Goal: Task Accomplishment & Management: Complete application form

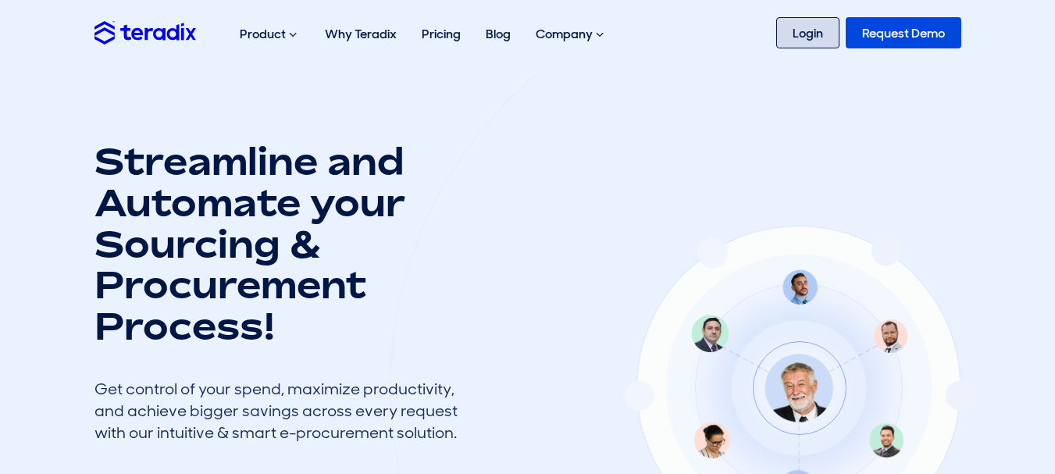
click at [807, 35] on link "Login" at bounding box center [807, 32] width 63 height 31
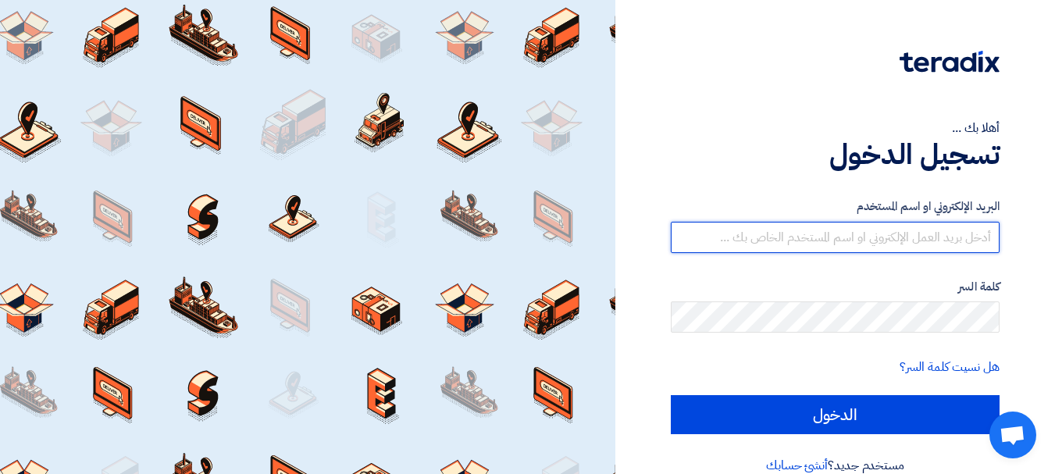
click at [912, 237] on input "text" at bounding box center [834, 237] width 329 height 31
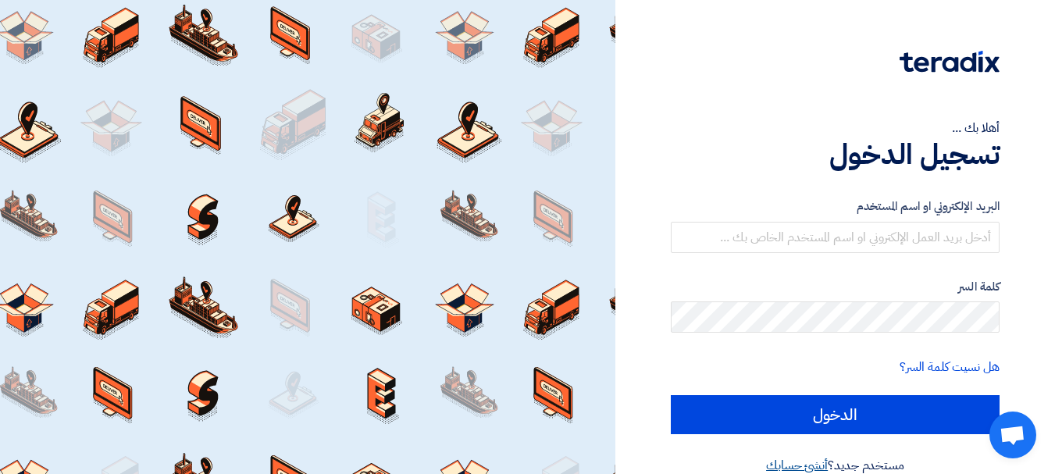
click at [799, 465] on link "أنشئ حسابك" at bounding box center [797, 465] width 62 height 19
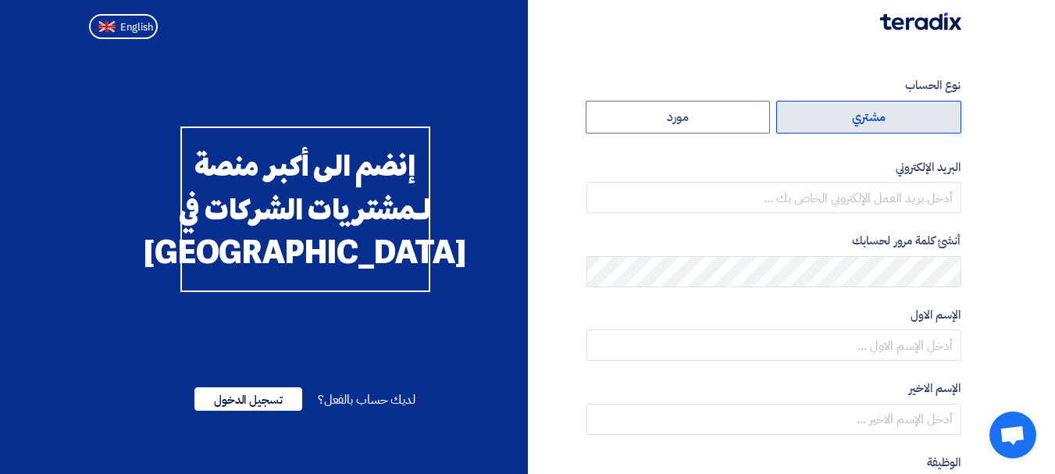
click at [897, 120] on label "مشتري" at bounding box center [868, 117] width 185 height 33
click at [897, 120] on input "مشتري" at bounding box center [868, 116] width 183 height 31
radio input "true"
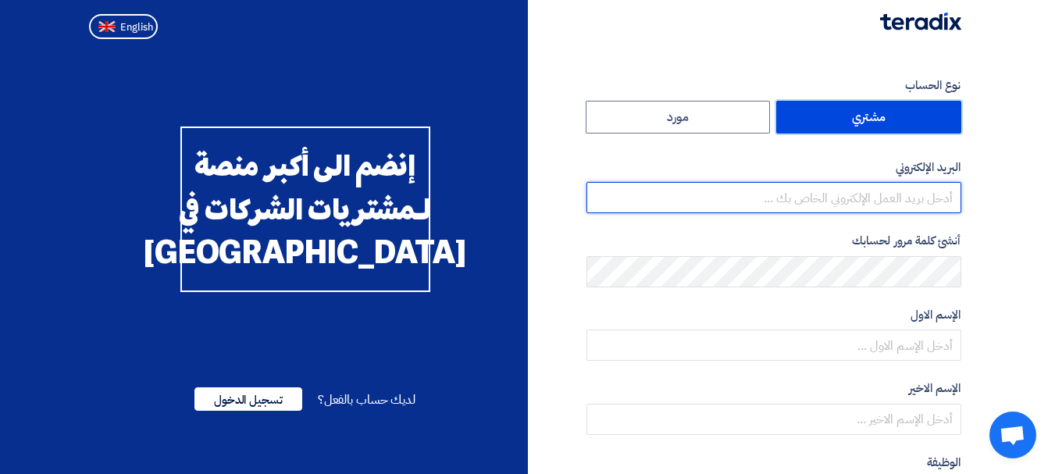
click at [896, 204] on input "email" at bounding box center [773, 197] width 375 height 31
type input "mohamed-elgohary@elarabygroup.com"
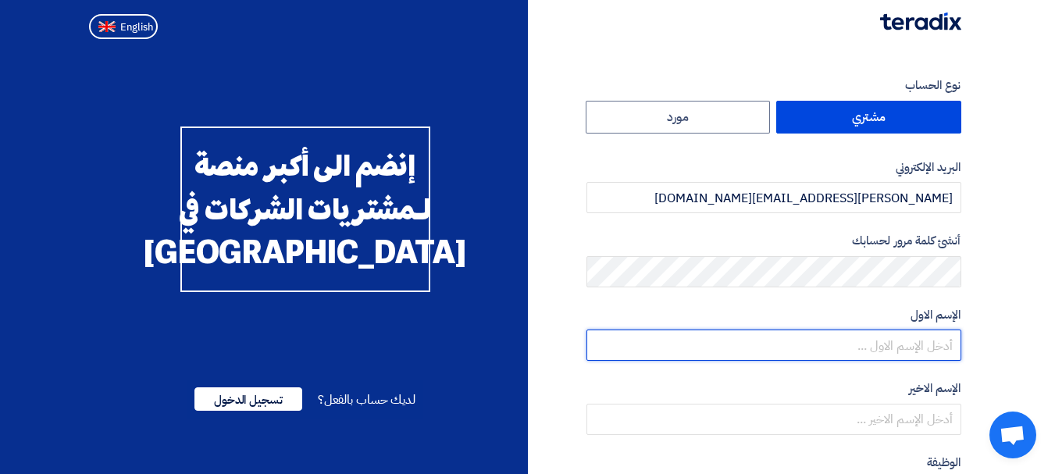
click at [872, 347] on input "text" at bounding box center [773, 344] width 375 height 31
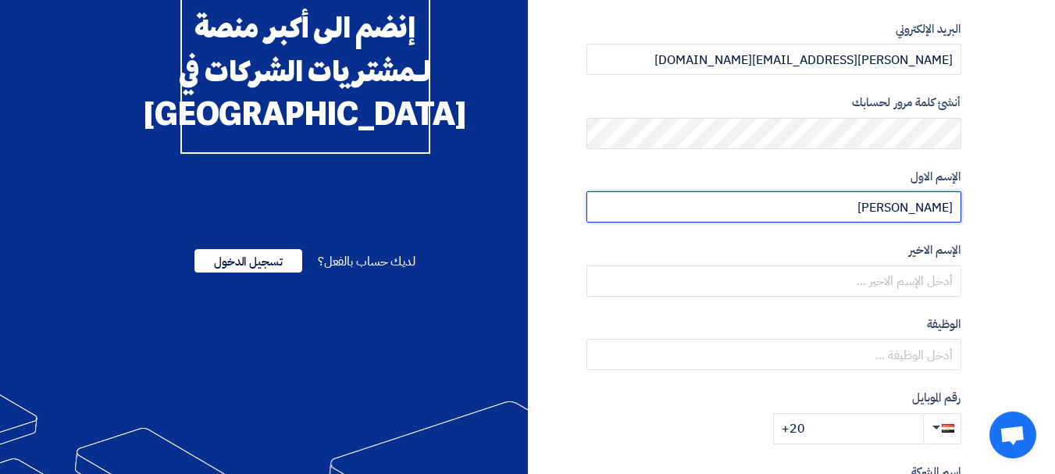
scroll to position [141, 0]
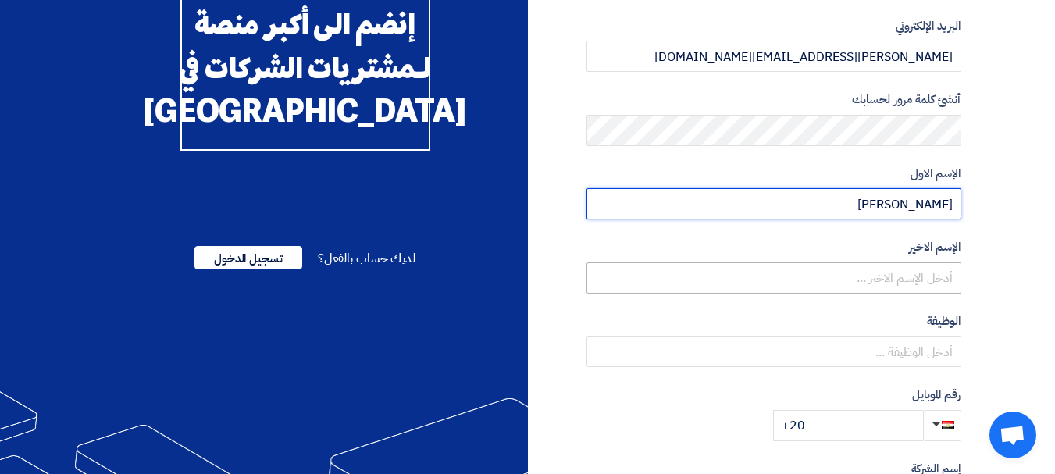
type input "Mohamed"
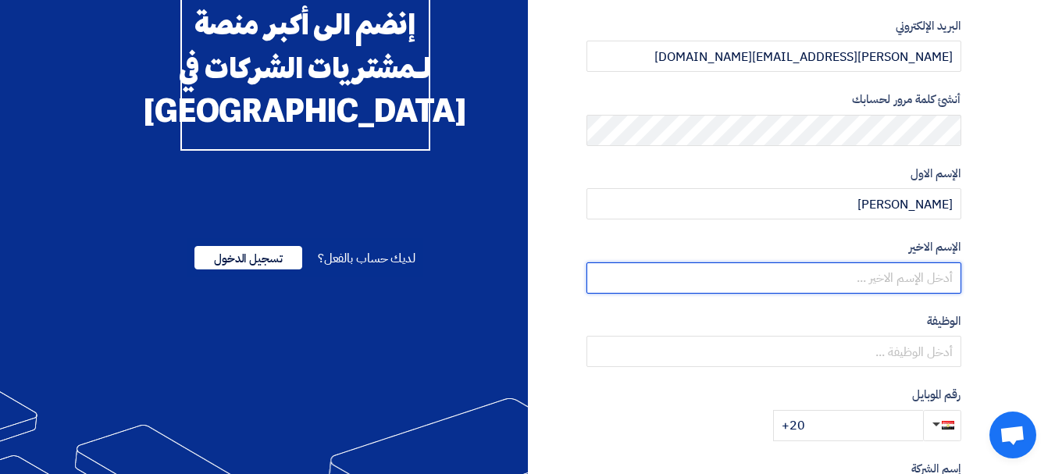
click at [934, 276] on input "text" at bounding box center [773, 277] width 375 height 31
type input "Elgohary"
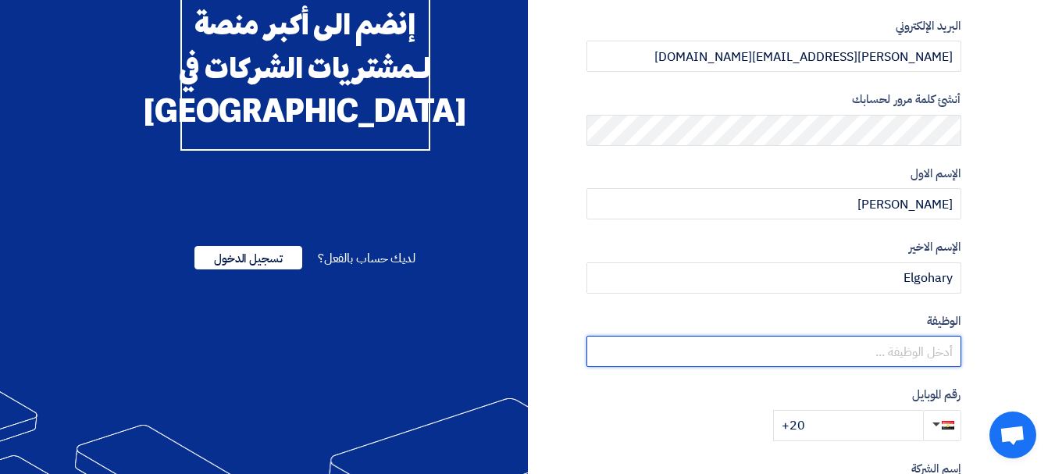
click at [937, 345] on input "text" at bounding box center [773, 351] width 375 height 31
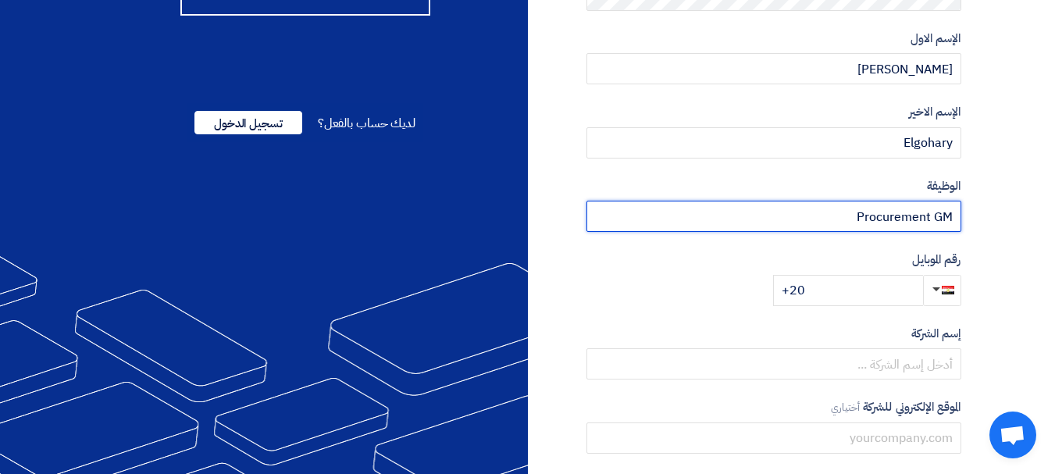
scroll to position [297, 0]
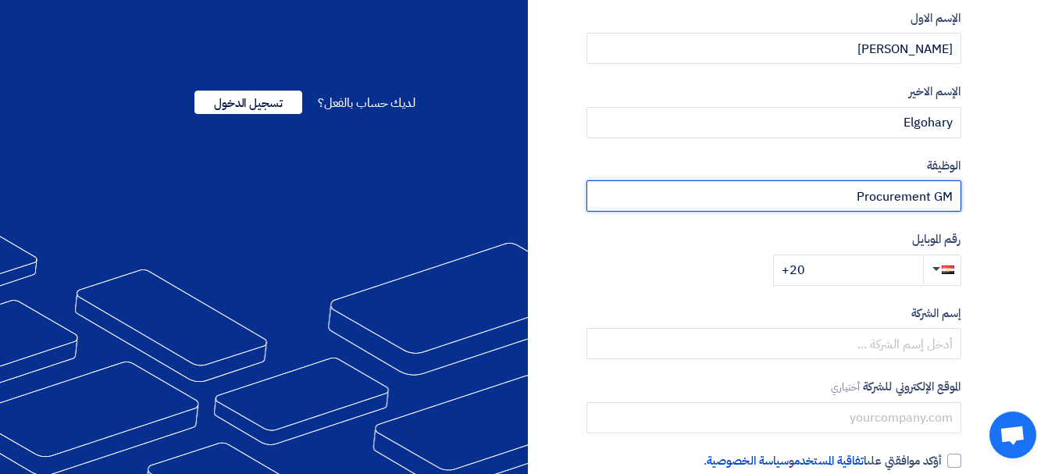
type input "Procurement GM"
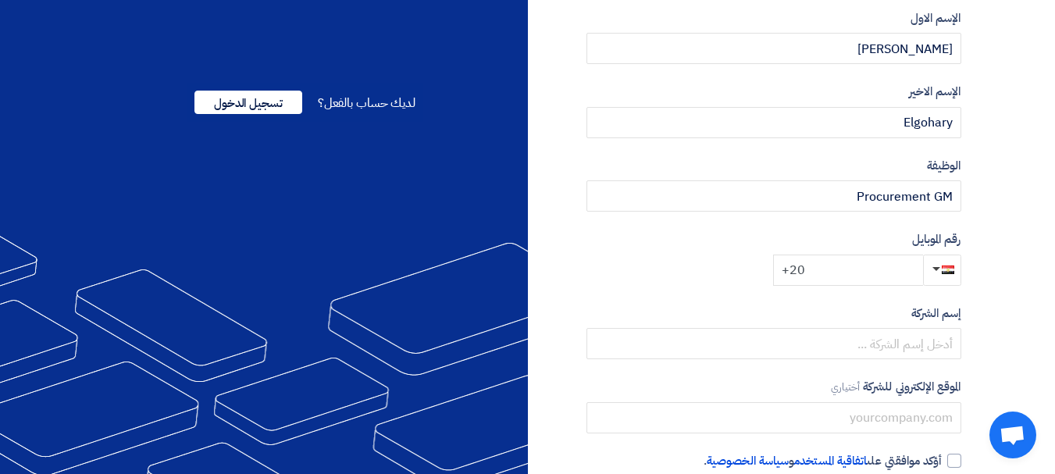
click at [845, 271] on input "+20" at bounding box center [848, 269] width 150 height 31
type input "+20 1289893399"
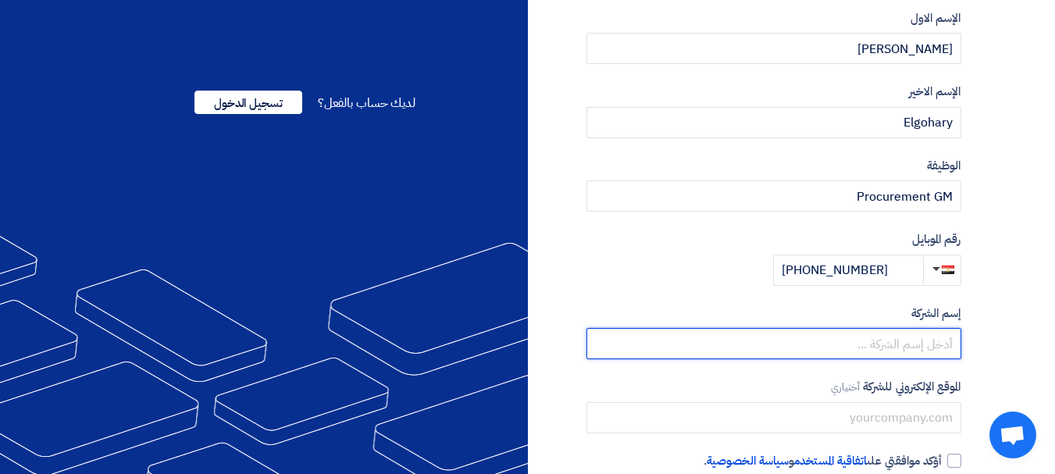
click at [863, 338] on input "text" at bounding box center [773, 343] width 375 height 31
type input "h"
type input "E"
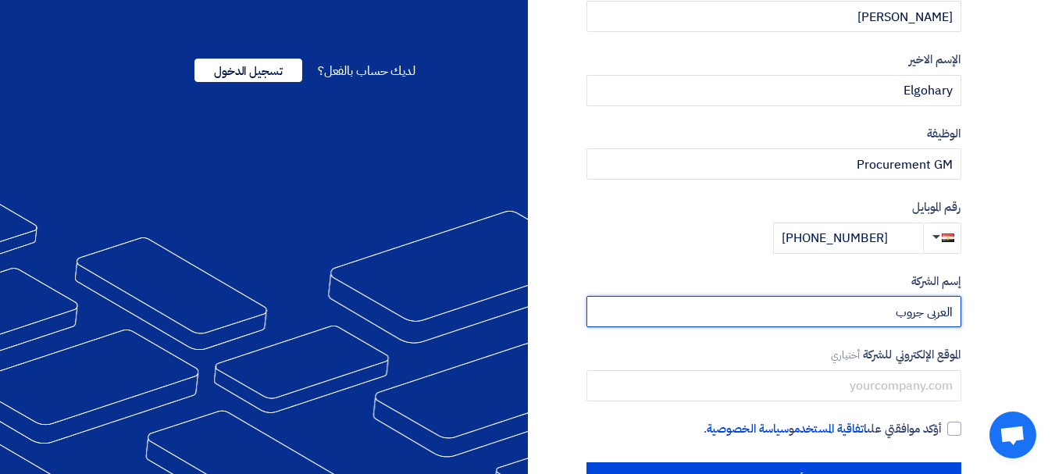
scroll to position [382, 0]
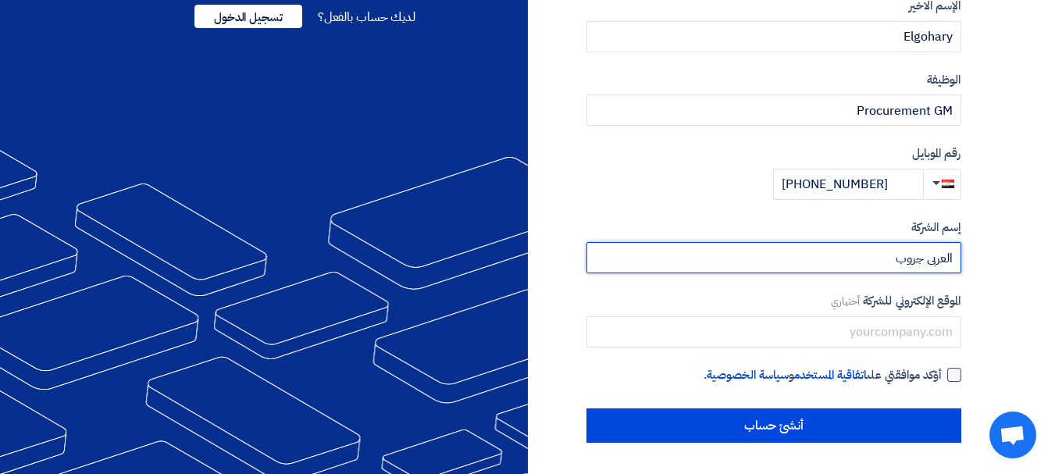
type input "العربى جروب"
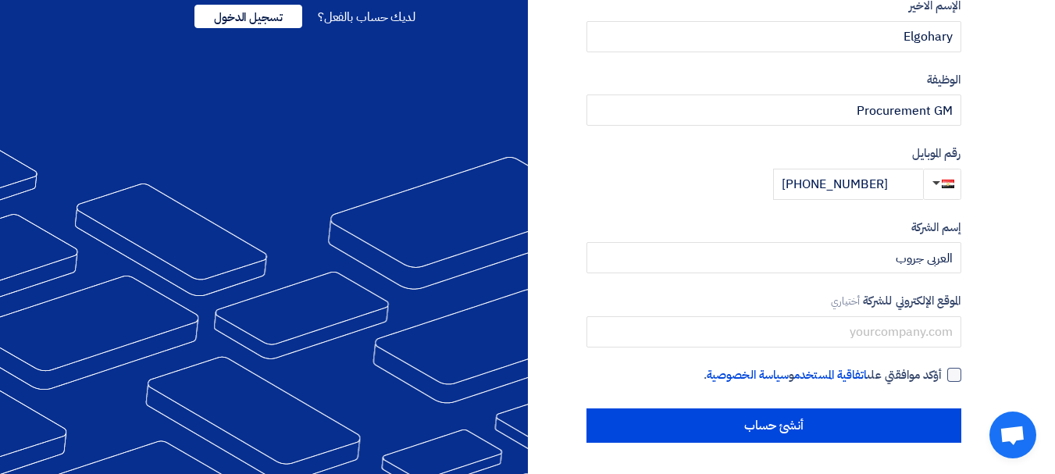
click at [952, 372] on div at bounding box center [954, 375] width 14 height 14
click at [942, 372] on input "أؤكد موافقتي على اتفاقية المستخدم و سياسة الخصوصية ." at bounding box center [754, 381] width 375 height 31
checkbox input "true"
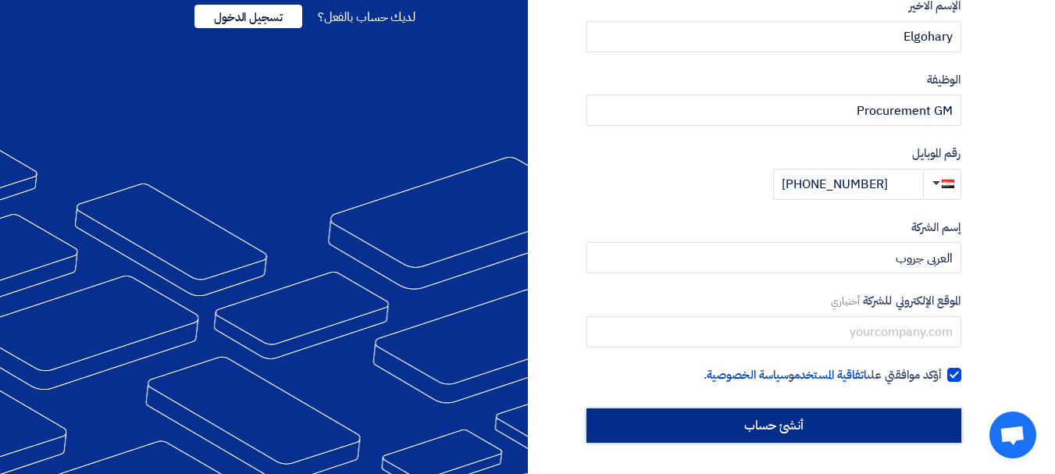
click at [844, 427] on input "أنشئ حساب" at bounding box center [773, 425] width 375 height 34
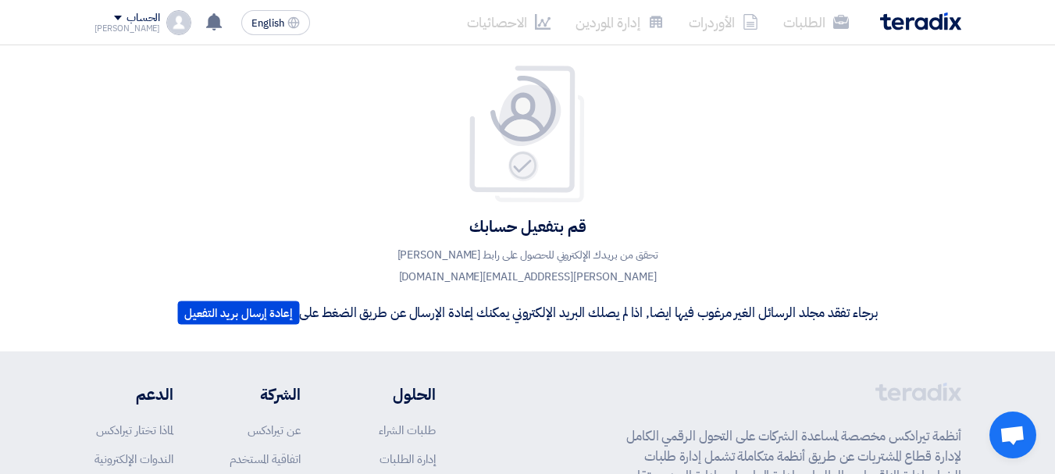
click at [114, 16] on span at bounding box center [118, 18] width 8 height 5
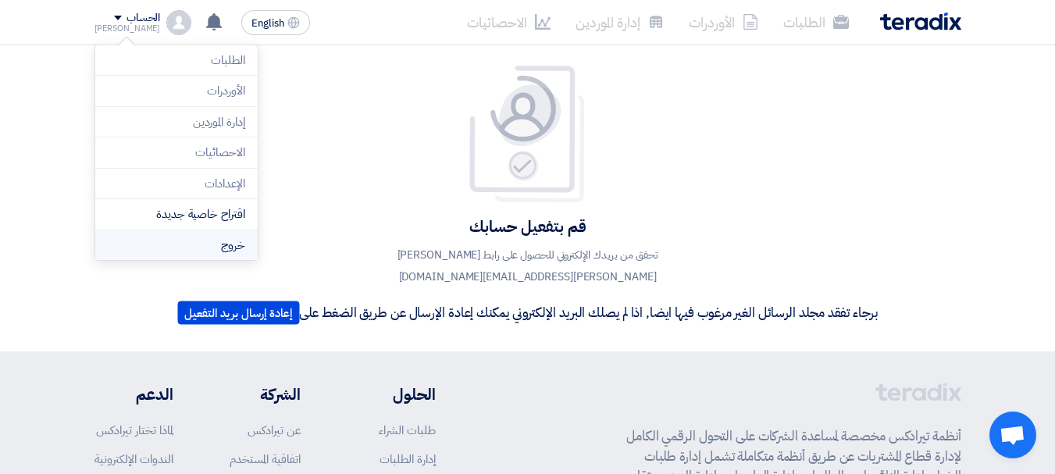
click at [151, 247] on li "خروج" at bounding box center [176, 245] width 162 height 30
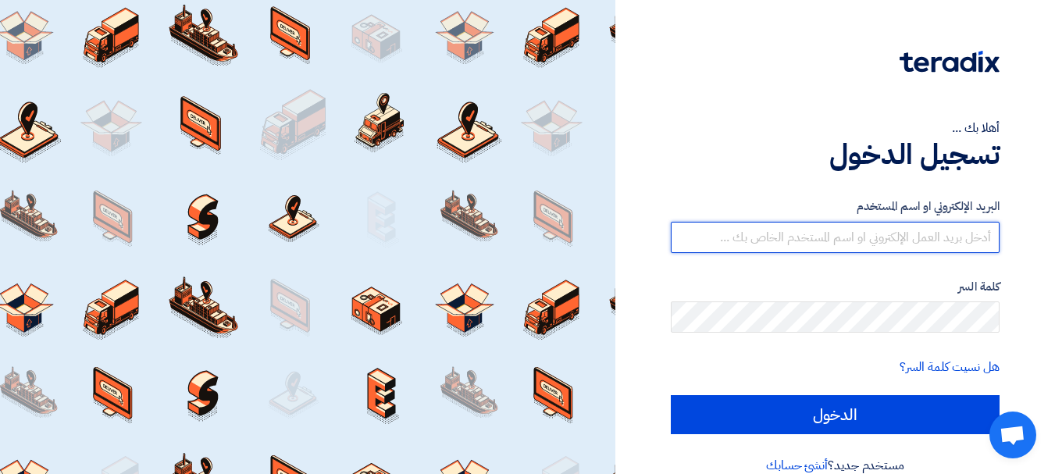
click at [923, 229] on input "text" at bounding box center [834, 237] width 329 height 31
type input "ة"
type input "mohamed-elgohary@elarabygroup.com"
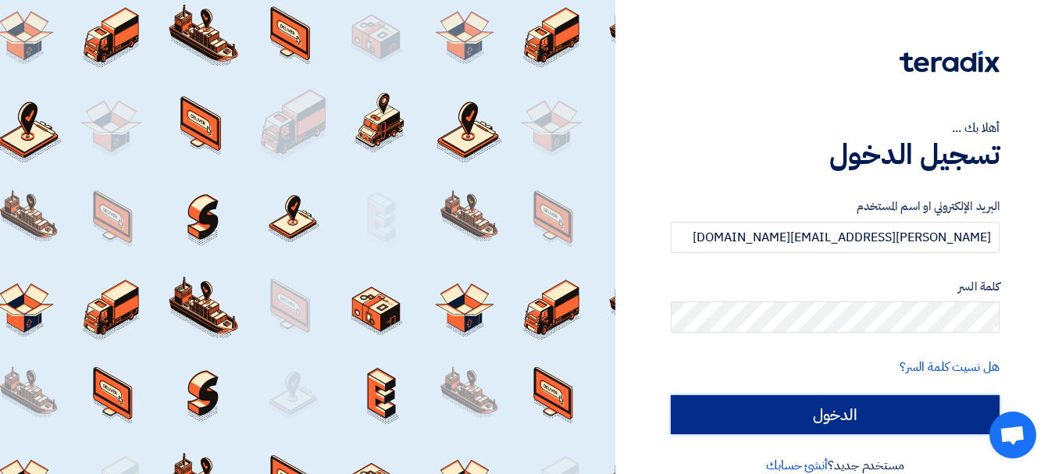
click at [954, 408] on input "الدخول" at bounding box center [834, 414] width 329 height 39
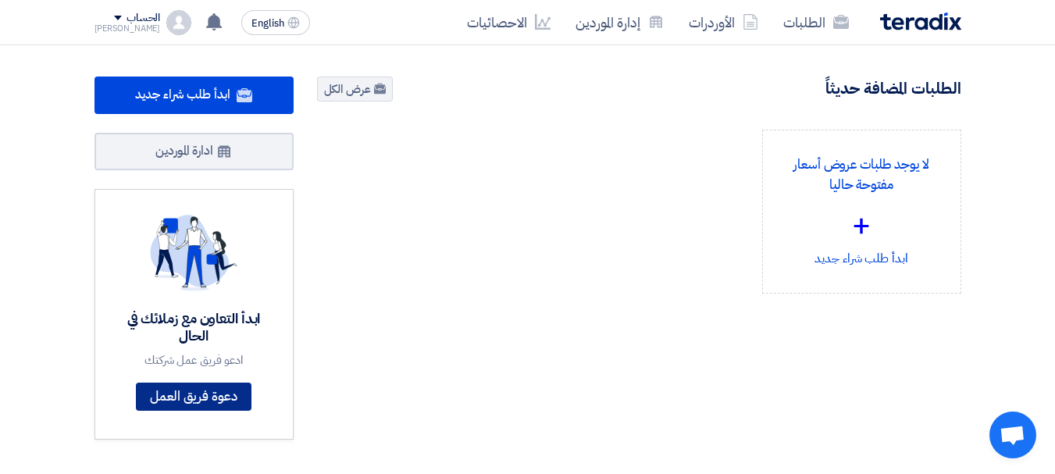
click at [219, 400] on link "دعوة فريق العمل" at bounding box center [194, 396] width 116 height 28
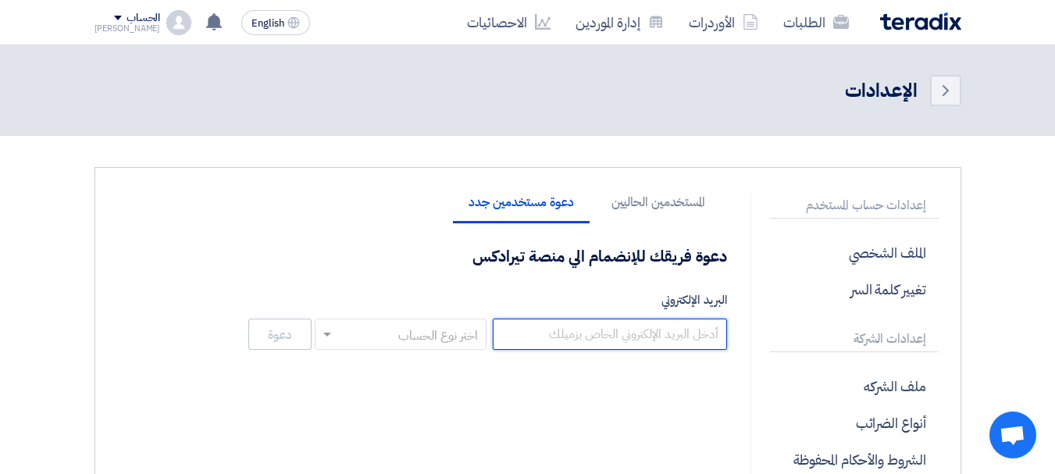
click at [632, 333] on input "البريد الإلكتروني" at bounding box center [610, 333] width 234 height 31
type input "s"
paste input "safwat-shokry@elarabygroup.com"
type input "safwat-shokry@elarabygroup.com"
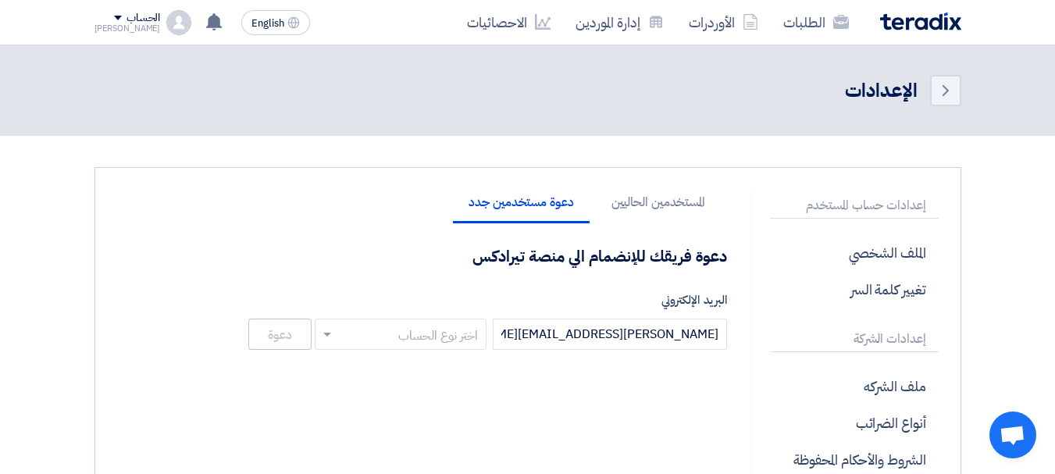
click at [408, 338] on input "text" at bounding box center [409, 335] width 140 height 26
click at [415, 429] on div "Admin" at bounding box center [403, 429] width 170 height 31
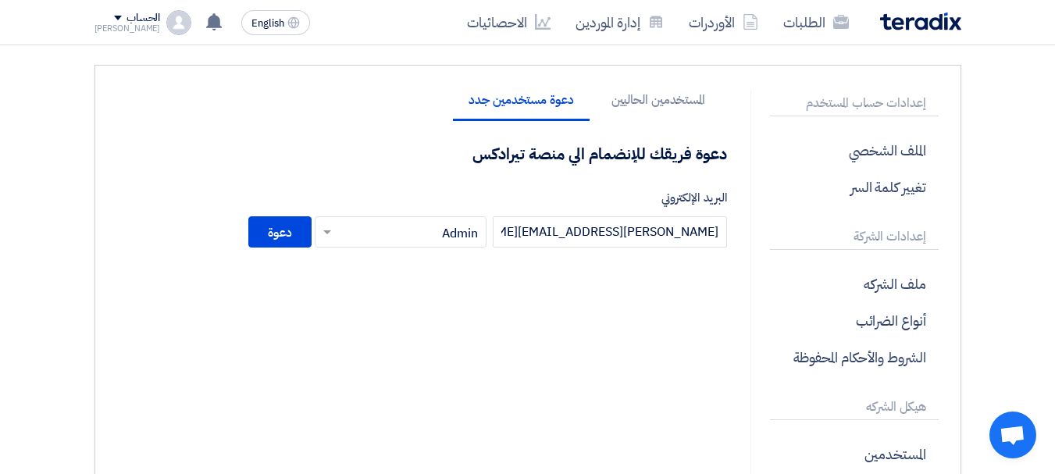
scroll to position [108, 0]
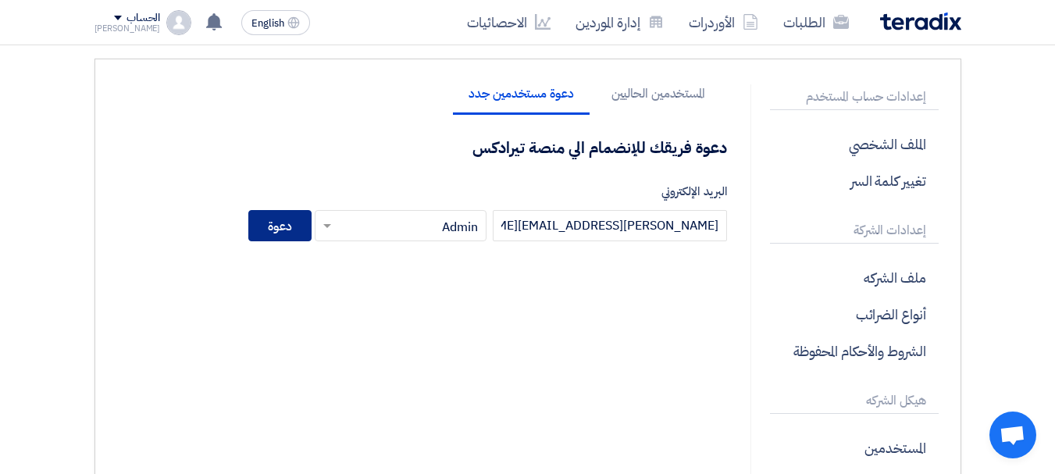
click at [285, 222] on button "دعوة" at bounding box center [279, 225] width 63 height 31
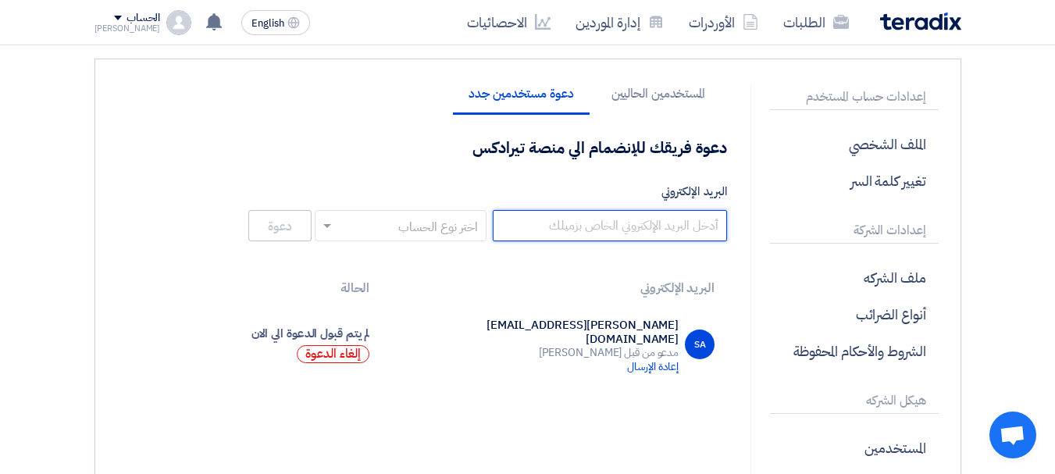
click at [651, 223] on input "البريد الإلكتروني" at bounding box center [610, 225] width 234 height 31
paste input "wael-abdelsalam@elarabygroup.com"
type input "wael-abdelsalam@elarabygroup.com"
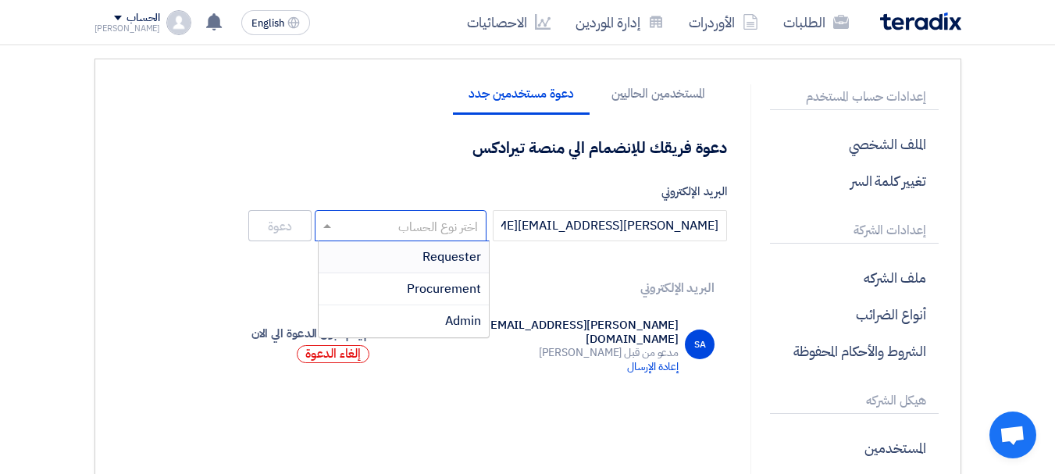
click at [425, 233] on input "text" at bounding box center [409, 227] width 140 height 26
click at [419, 325] on div "Admin" at bounding box center [403, 320] width 170 height 31
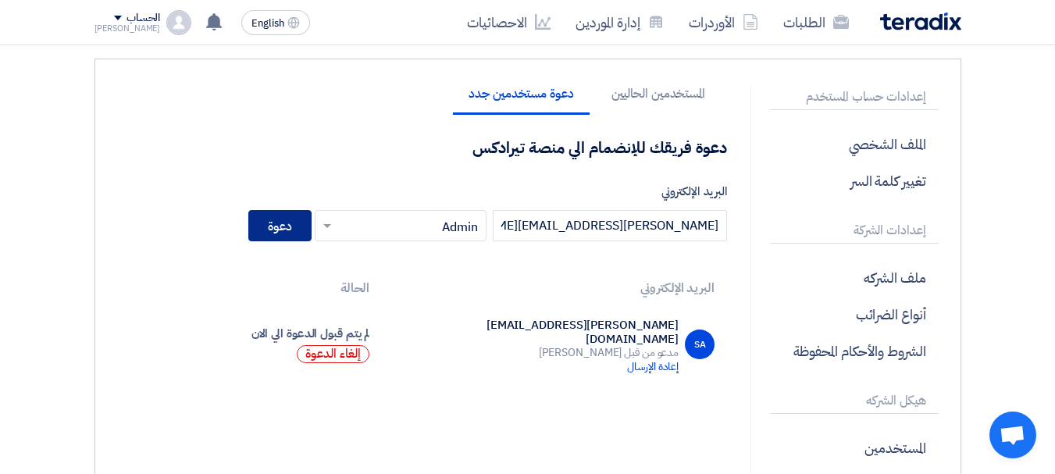
click at [281, 231] on button "دعوة" at bounding box center [279, 225] width 63 height 31
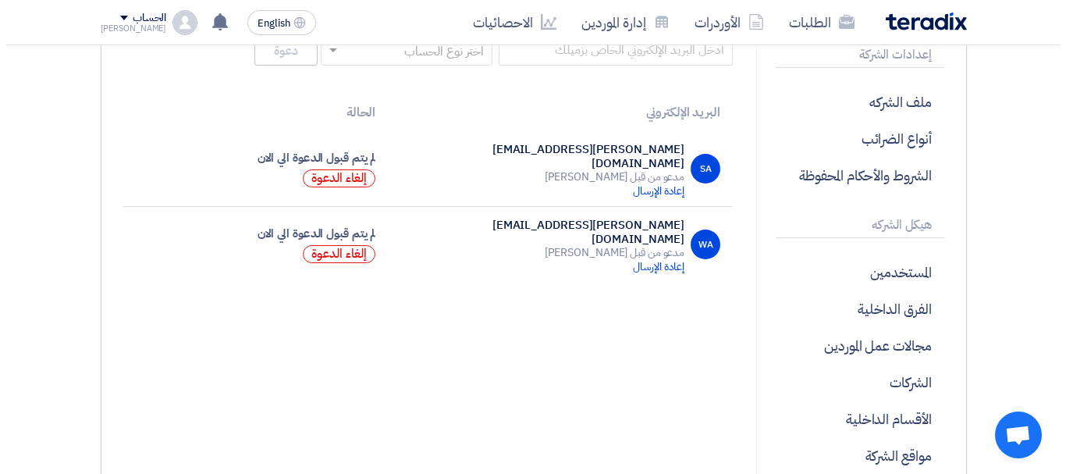
scroll to position [286, 0]
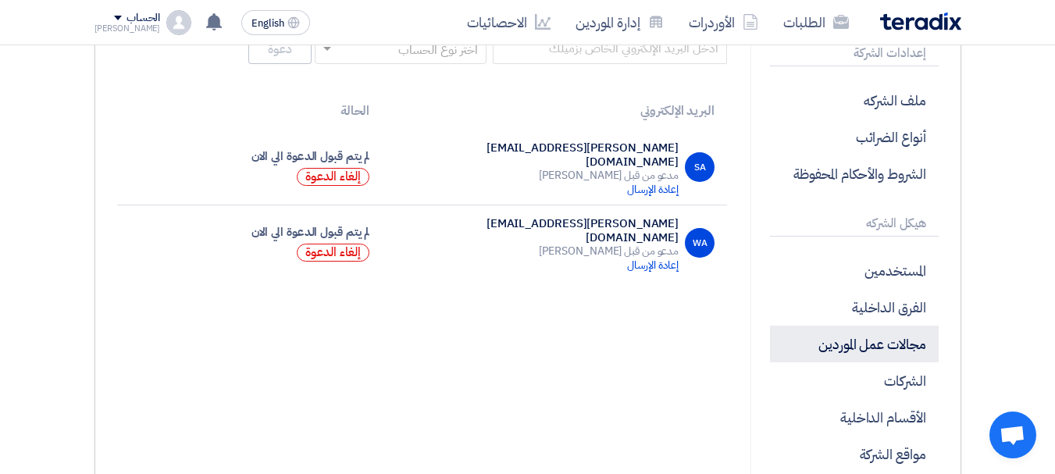
click at [855, 345] on p "مجالات عمل الموردين" at bounding box center [854, 343] width 169 height 37
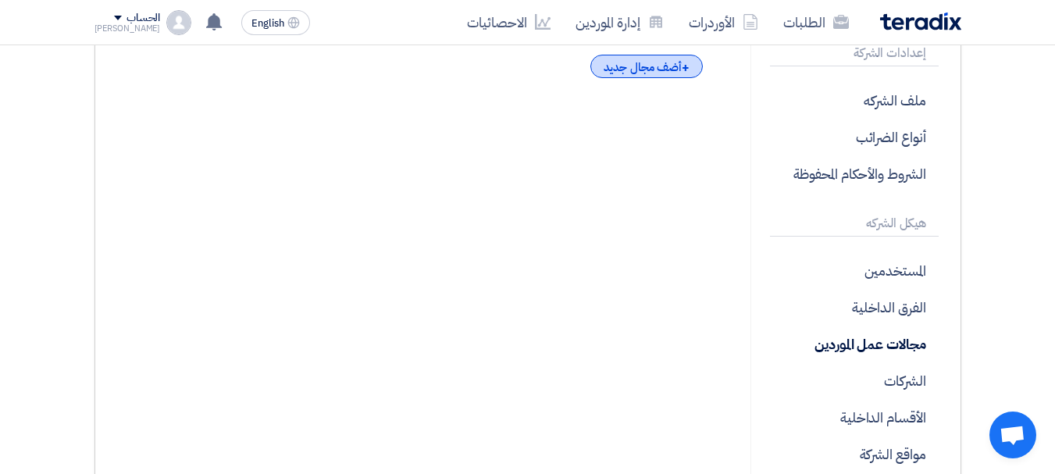
click at [679, 61] on div "+ أضف مجال جديد" at bounding box center [646, 66] width 112 height 23
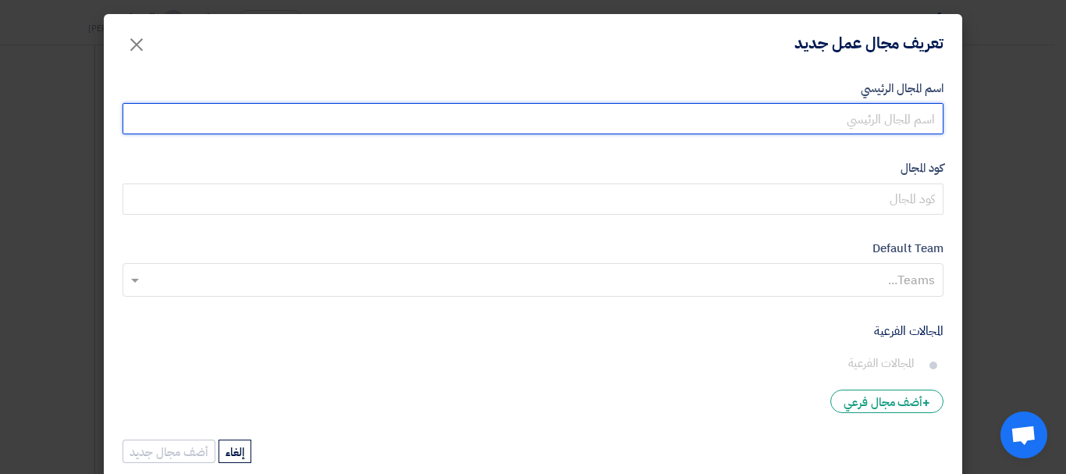
click at [832, 121] on input "اسم المجال الرئيسي" at bounding box center [533, 118] width 821 height 31
click at [898, 119] on input "اسم المجال الرئيسي" at bounding box center [533, 118] width 821 height 31
type input "l"
type input "مشتريات مطاعم"
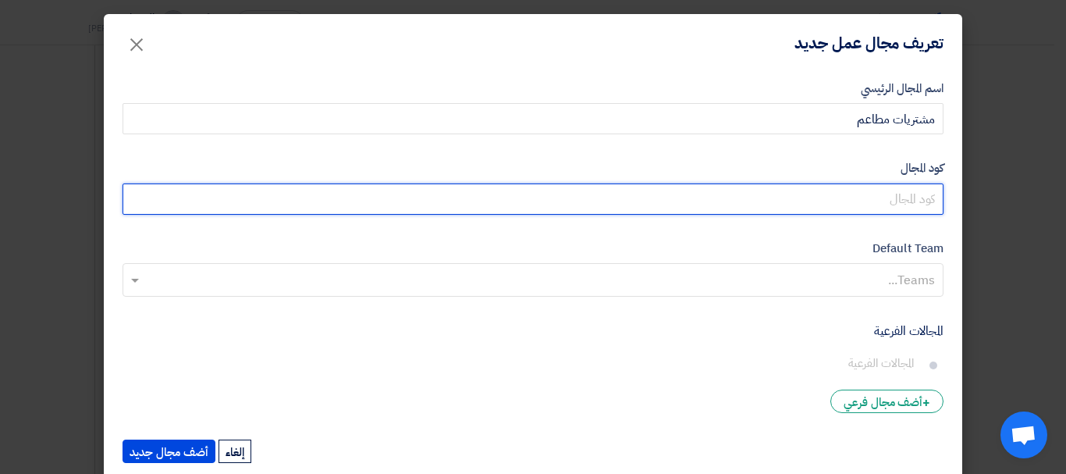
click at [915, 195] on input "كود المجال" at bounding box center [533, 198] width 821 height 31
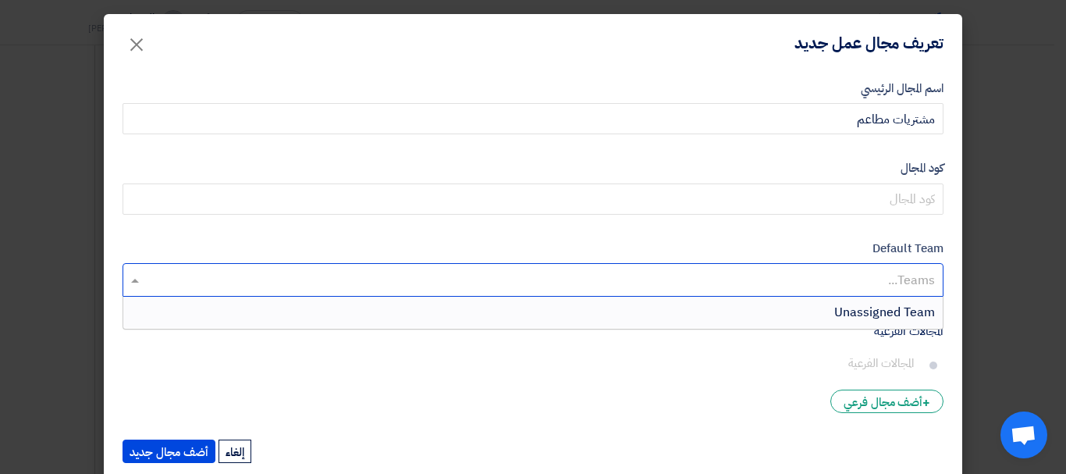
click at [905, 279] on input "text" at bounding box center [533, 282] width 806 height 26
type input "ف"
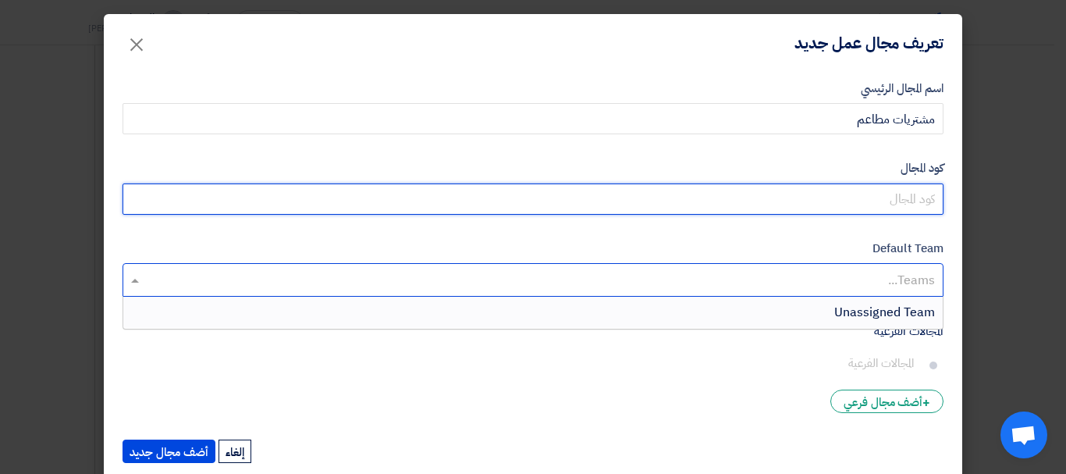
click at [917, 205] on input "كود المجال" at bounding box center [533, 198] width 821 height 31
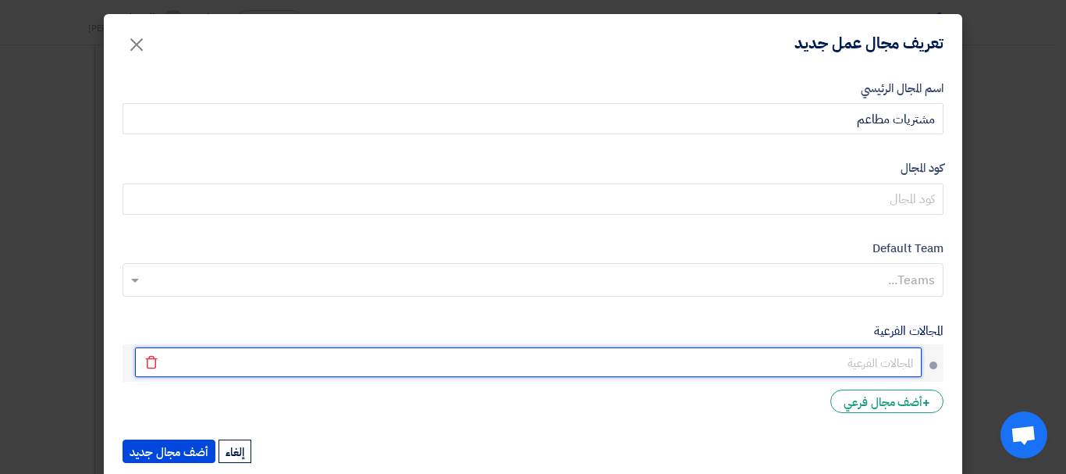
click at [902, 370] on input "text" at bounding box center [528, 362] width 787 height 30
type input "الفراخ"
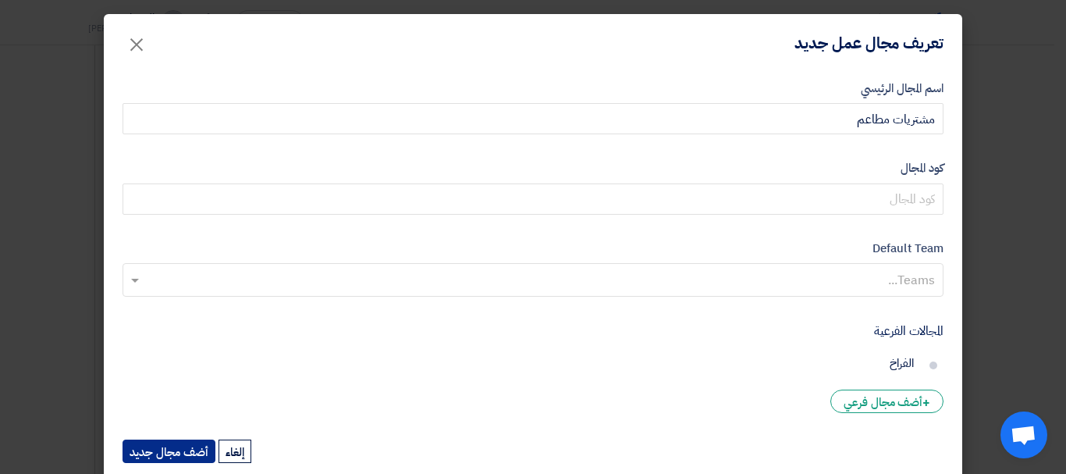
click at [177, 448] on button "أضف مجال جديد" at bounding box center [169, 450] width 93 height 23
click at [190, 453] on button "أضف مجال جديد" at bounding box center [169, 450] width 93 height 23
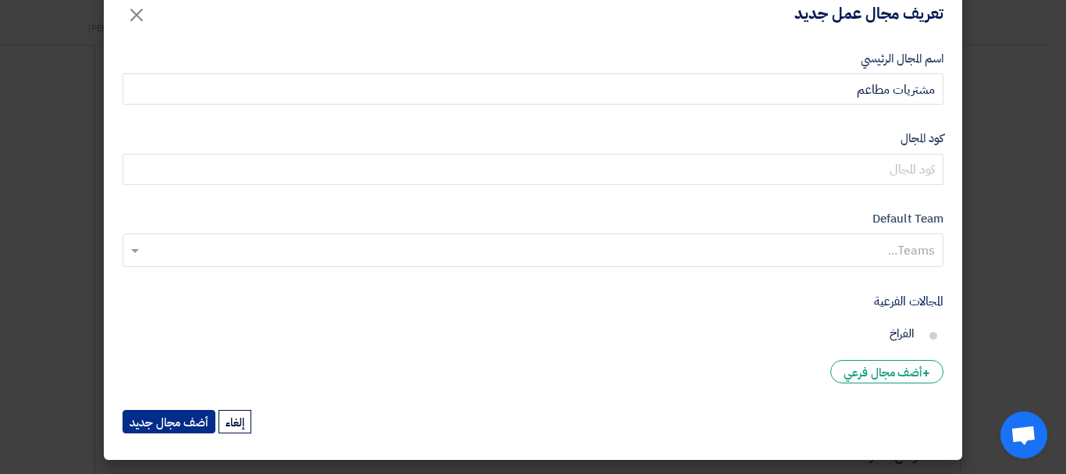
click at [158, 421] on button "أضف مجال جديد" at bounding box center [169, 421] width 93 height 23
click at [569, 387] on form "اسم المجال الرئيسي مشتريات مطاعم كود المجال Default Team Teams... المجالات الفر…" at bounding box center [533, 243] width 821 height 386
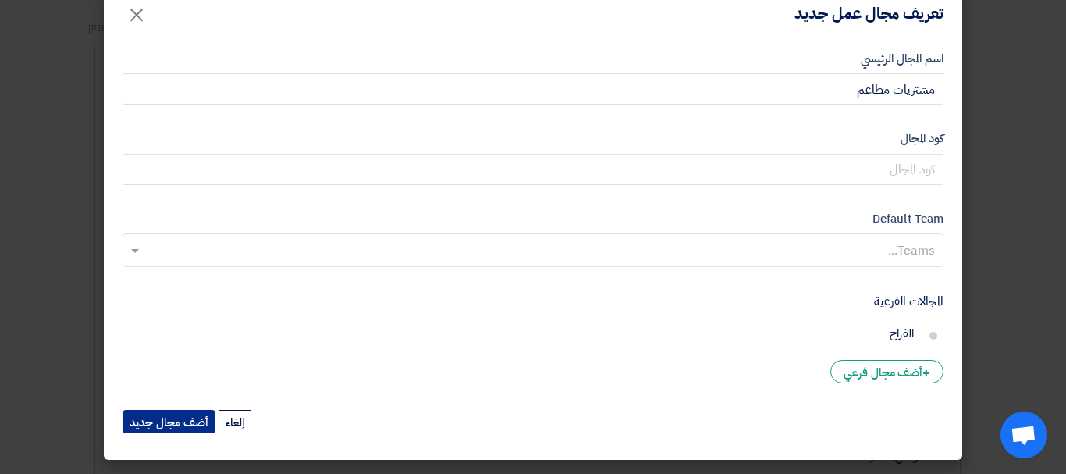
click at [183, 423] on button "أضف مجال جديد" at bounding box center [169, 421] width 93 height 23
click at [184, 423] on button "أضف مجال جديد" at bounding box center [169, 421] width 93 height 23
click at [184, 418] on button "أضف مجال جديد" at bounding box center [169, 421] width 93 height 23
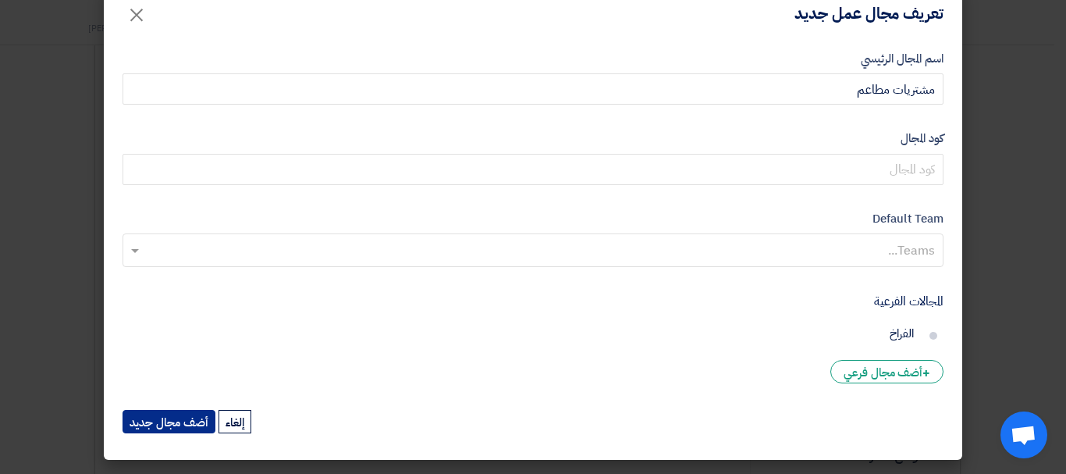
click at [185, 424] on button "أضف مجال جديد" at bounding box center [169, 421] width 93 height 23
click at [192, 422] on button "أضف مجال جديد" at bounding box center [169, 421] width 93 height 23
click at [173, 421] on button "أضف مجال جديد" at bounding box center [169, 421] width 93 height 23
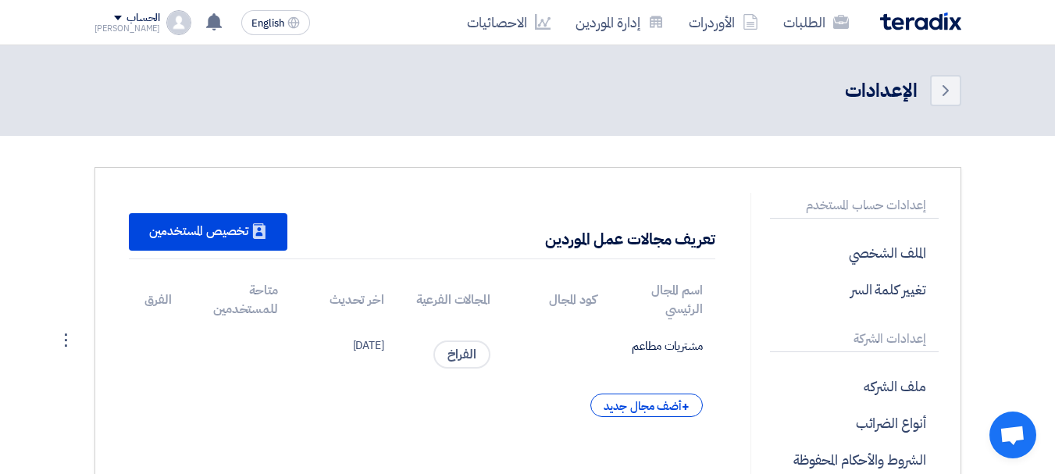
scroll to position [278, 0]
